Goal: Task Accomplishment & Management: Use online tool/utility

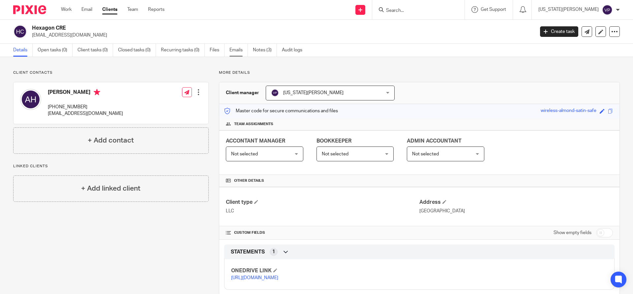
click at [233, 50] on link "Emails" at bounding box center [238, 50] width 18 height 13
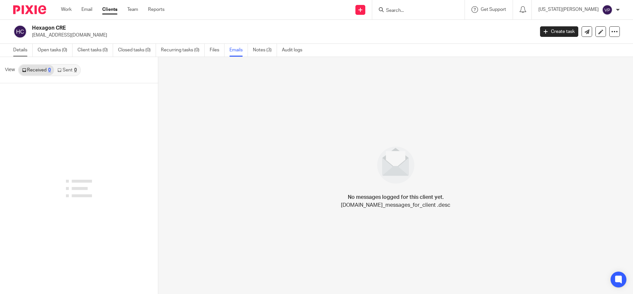
click at [25, 49] on link "Details" at bounding box center [22, 50] width 19 height 13
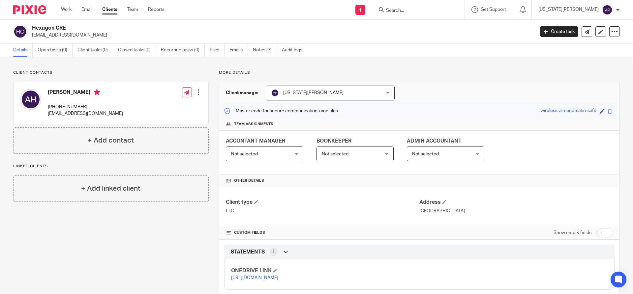
click at [250, 282] on p "[URL][DOMAIN_NAME]" at bounding box center [325, 278] width 188 height 7
click at [245, 281] on link "https://ccfstaxes-my.sharepoint.com/:f:/g/personal/angie_ccfsbookkeeping_com/Ep…" at bounding box center [254, 278] width 47 height 5
click at [242, 52] on link "Emails" at bounding box center [238, 50] width 18 height 13
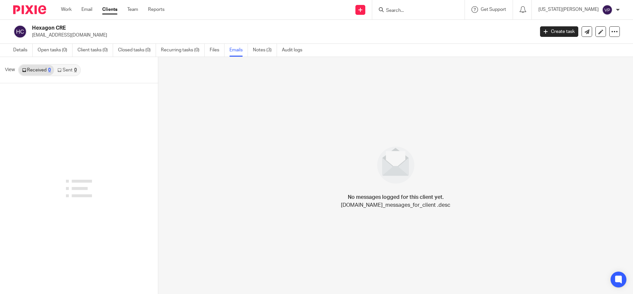
click at [51, 33] on p "[EMAIL_ADDRESS][DOMAIN_NAME]" at bounding box center [281, 35] width 498 height 7
click at [237, 49] on link "Emails" at bounding box center [238, 50] width 18 height 13
click at [57, 37] on p "[EMAIL_ADDRESS][DOMAIN_NAME]" at bounding box center [281, 35] width 498 height 7
click at [71, 33] on p "[EMAIL_ADDRESS][DOMAIN_NAME]" at bounding box center [281, 35] width 498 height 7
click at [22, 49] on link "Details" at bounding box center [22, 50] width 19 height 13
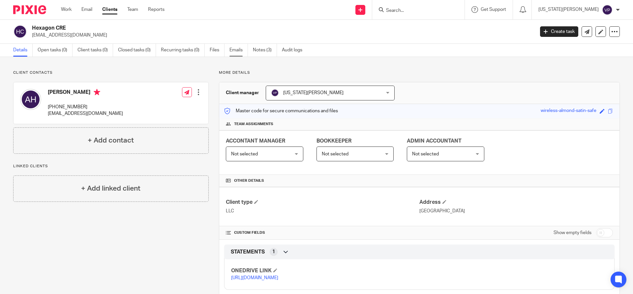
click at [236, 49] on link "Emails" at bounding box center [238, 50] width 18 height 13
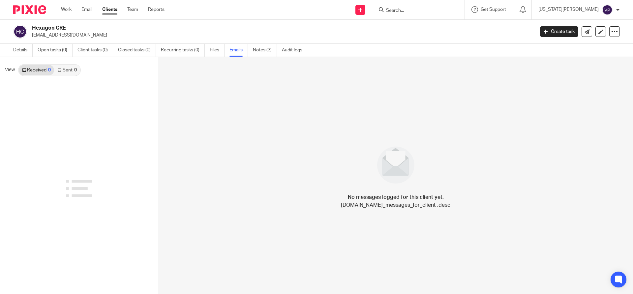
click at [25, 35] on img at bounding box center [20, 32] width 14 height 14
click at [109, 7] on link "Clients" at bounding box center [109, 9] width 15 height 7
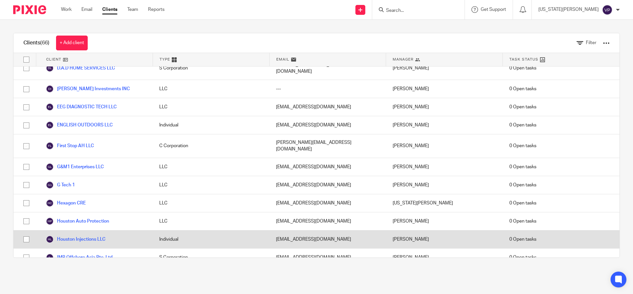
scroll to position [462, 0]
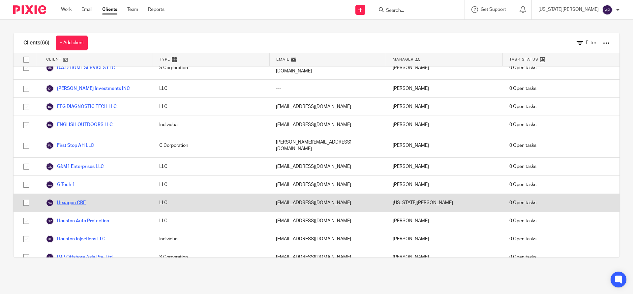
click at [80, 199] on link "Hexagon CRE" at bounding box center [66, 203] width 40 height 8
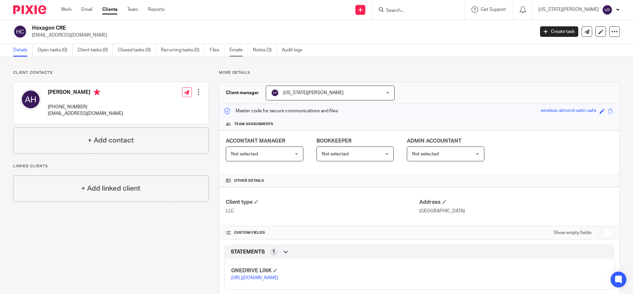
click at [240, 51] on link "Emails" at bounding box center [238, 50] width 18 height 13
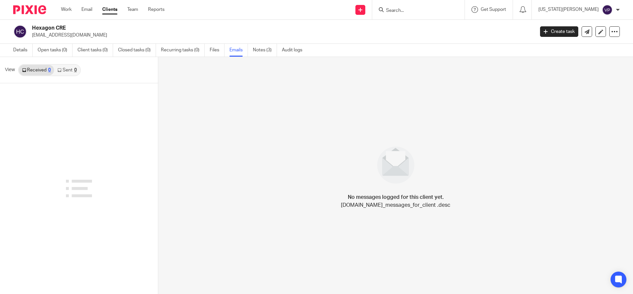
click at [265, 242] on div "No messages logged for this client yet. helpers.email.thread.messages.no_messag…" at bounding box center [395, 175] width 475 height 237
click at [21, 49] on link "Details" at bounding box center [22, 50] width 19 height 13
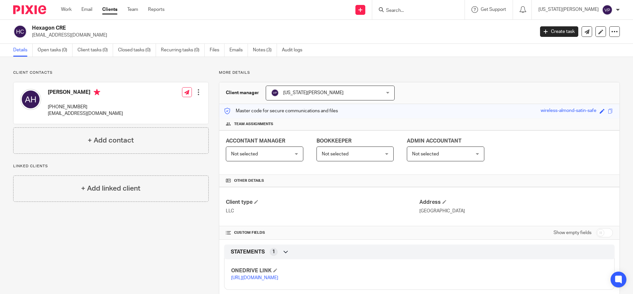
click at [195, 95] on div at bounding box center [198, 92] width 7 height 7
click at [576, 14] on div "[US_STATE][PERSON_NAME]" at bounding box center [578, 10] width 81 height 11
click at [589, 37] on span "Email integration" at bounding box center [599, 36] width 34 height 5
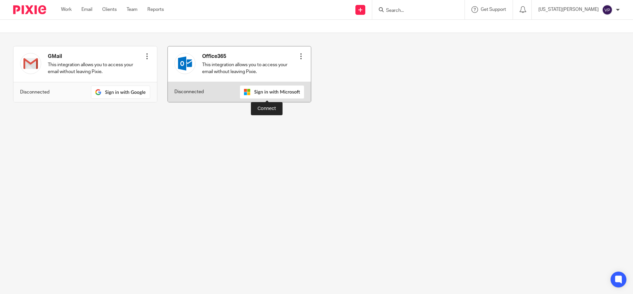
click at [276, 93] on img at bounding box center [272, 92] width 65 height 14
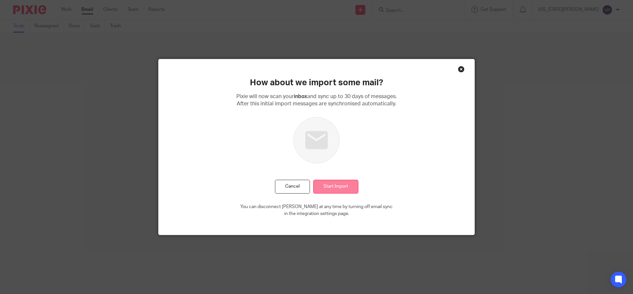
click at [333, 186] on input "Start Import" at bounding box center [335, 187] width 45 height 14
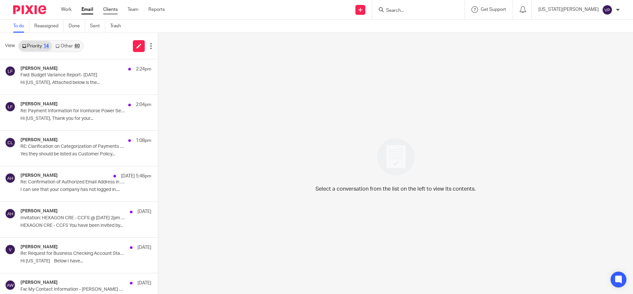
click at [110, 13] on link "Clients" at bounding box center [110, 9] width 15 height 7
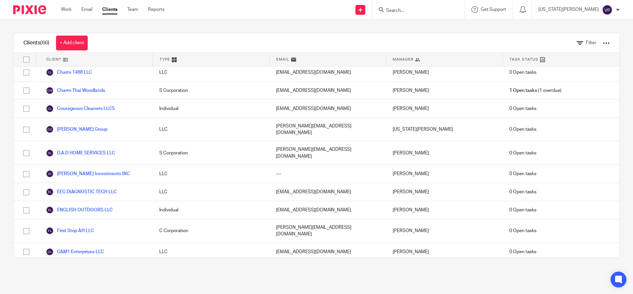
scroll to position [396, 0]
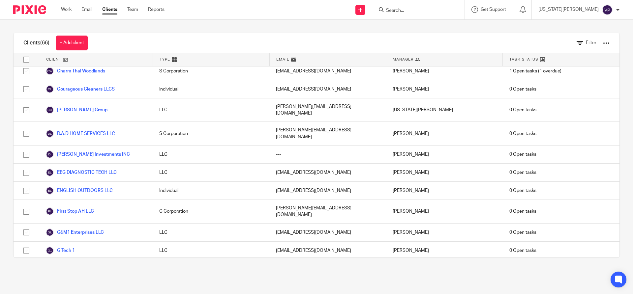
click at [79, 265] on link "Hexagon CRE" at bounding box center [66, 269] width 40 height 8
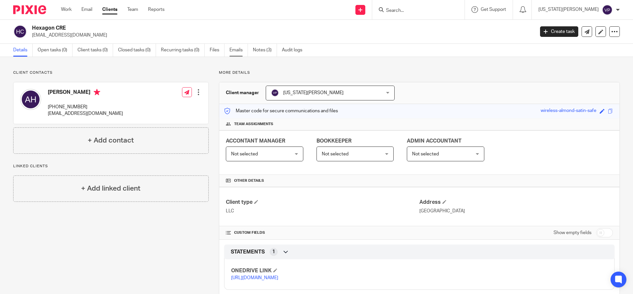
click at [236, 50] on link "Emails" at bounding box center [238, 50] width 18 height 13
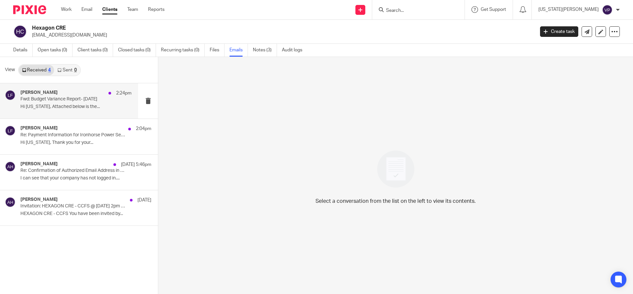
click at [86, 100] on p "Fwd: Budget Variance Report- [DATE]" at bounding box center [64, 100] width 89 height 6
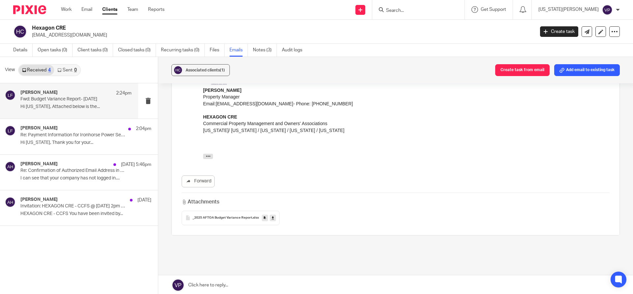
scroll to position [131, 0]
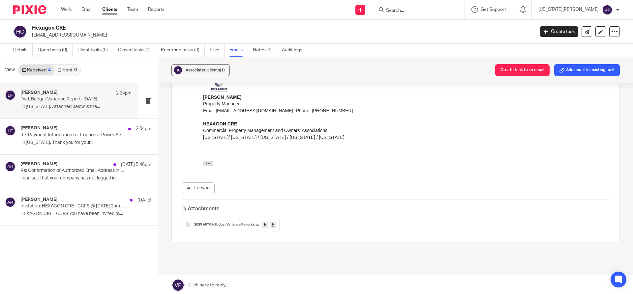
click at [212, 225] on span "_2025 AFTOA Budget Variance Report" at bounding box center [223, 225] width 60 height 4
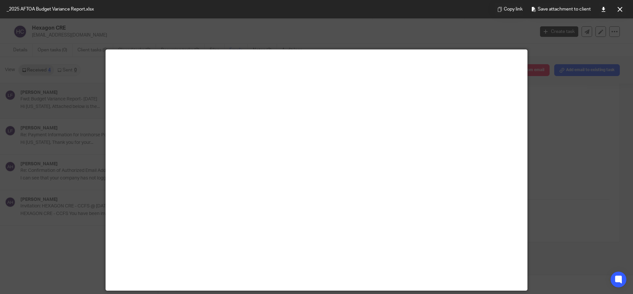
drag, startPoint x: 601, startPoint y: 168, endPoint x: 587, endPoint y: 166, distance: 14.3
click at [600, 167] on div at bounding box center [316, 147] width 633 height 294
click at [562, 57] on div at bounding box center [316, 147] width 633 height 294
click at [624, 10] on button at bounding box center [619, 9] width 13 height 13
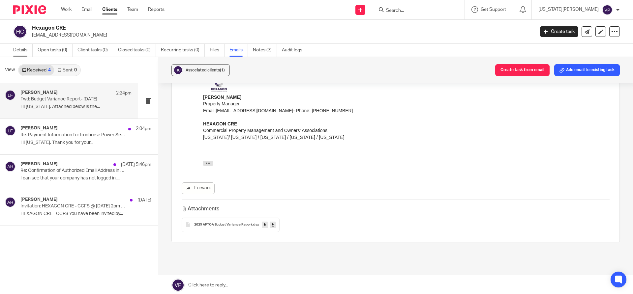
click at [26, 46] on link "Details" at bounding box center [22, 50] width 19 height 13
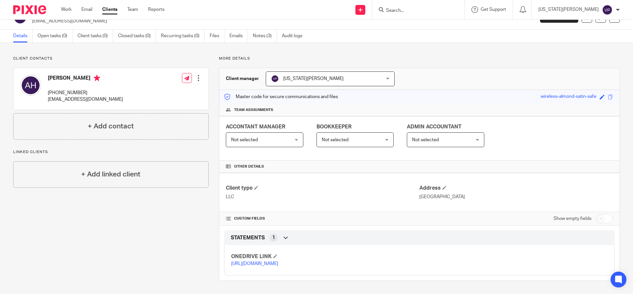
scroll to position [28, 0]
click at [261, 261] on p "[URL][DOMAIN_NAME]" at bounding box center [325, 264] width 188 height 7
